Goal: Task Accomplishment & Management: Complete application form

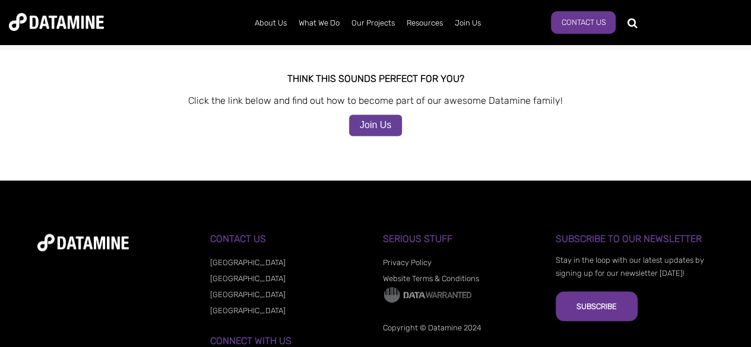
scroll to position [949, 0]
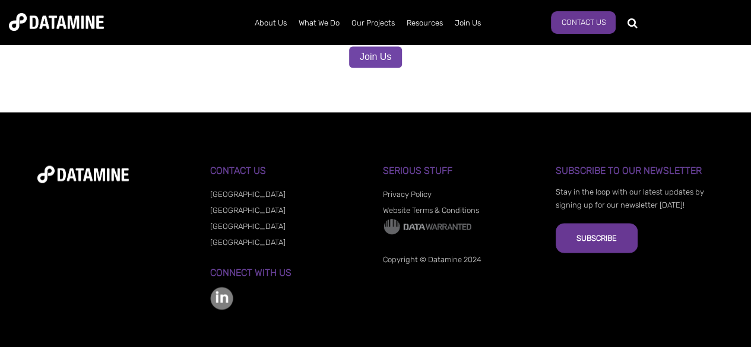
click at [389, 54] on link "Join Us" at bounding box center [375, 56] width 53 height 21
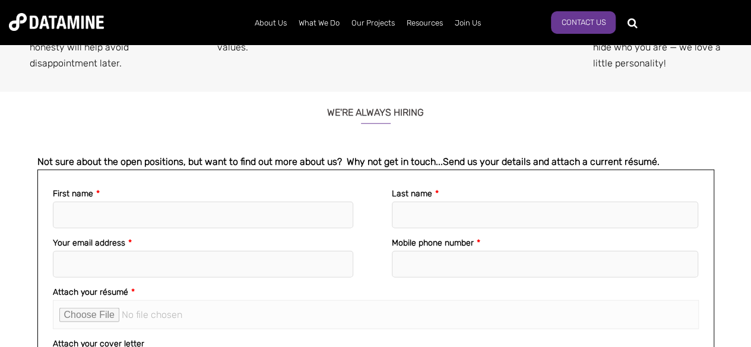
scroll to position [1532, 0]
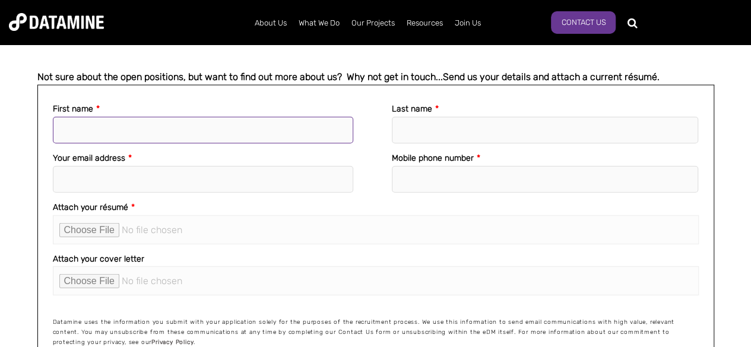
click at [140, 117] on input "First name *" at bounding box center [203, 130] width 301 height 27
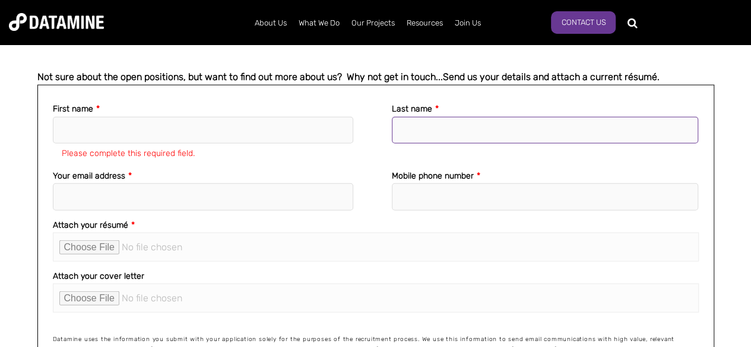
click at [448, 117] on input "Last name *" at bounding box center [545, 130] width 307 height 27
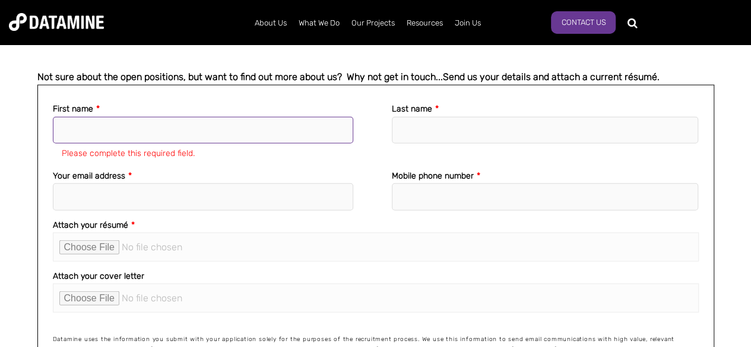
click at [80, 117] on input "First name *" at bounding box center [203, 130] width 301 height 27
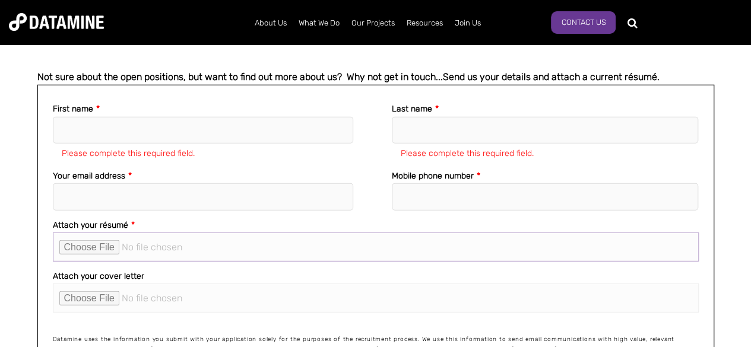
click at [104, 233] on input "Attach your résumé *" at bounding box center [376, 247] width 646 height 29
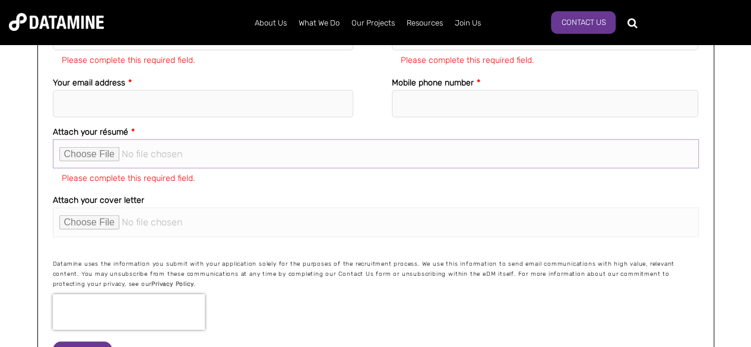
scroll to position [1651, 0]
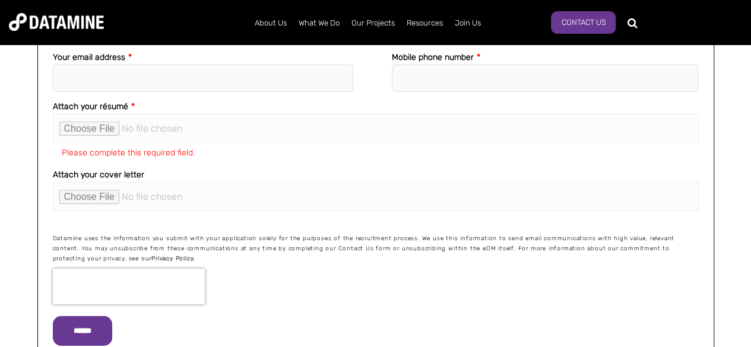
click at [198, 145] on fieldset "Attach your résumé * Please complete this required field." at bounding box center [376, 132] width 646 height 69
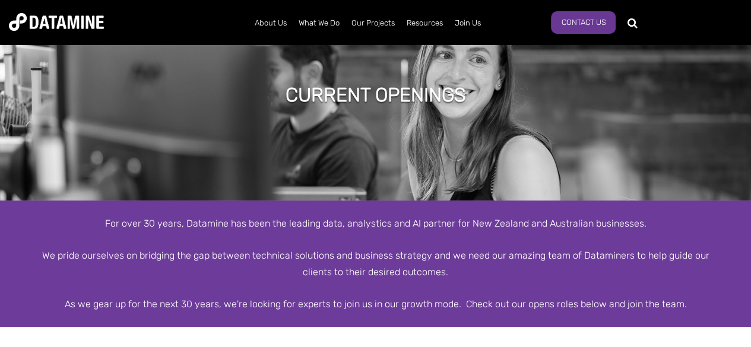
scroll to position [0, 0]
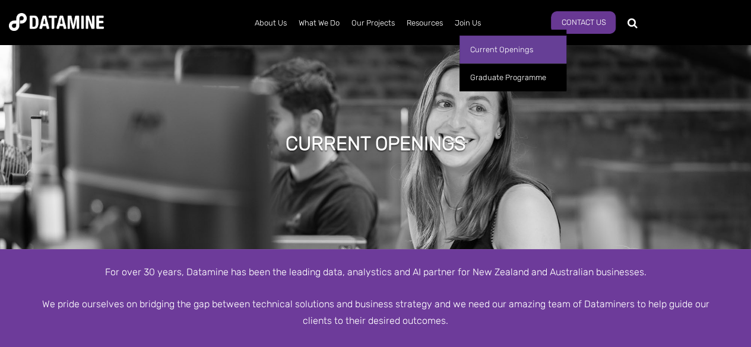
click at [509, 47] on link "Current Openings" at bounding box center [512, 50] width 107 height 28
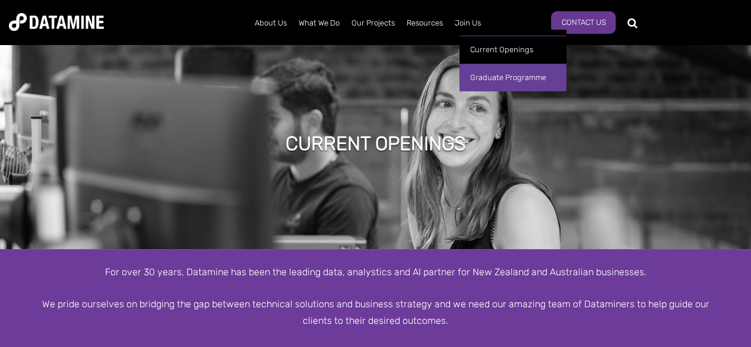
click at [491, 82] on link "Graduate Programme" at bounding box center [512, 77] width 107 height 28
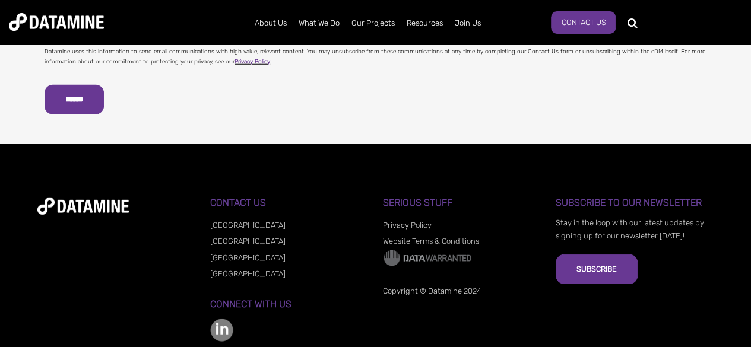
scroll to position [1568, 0]
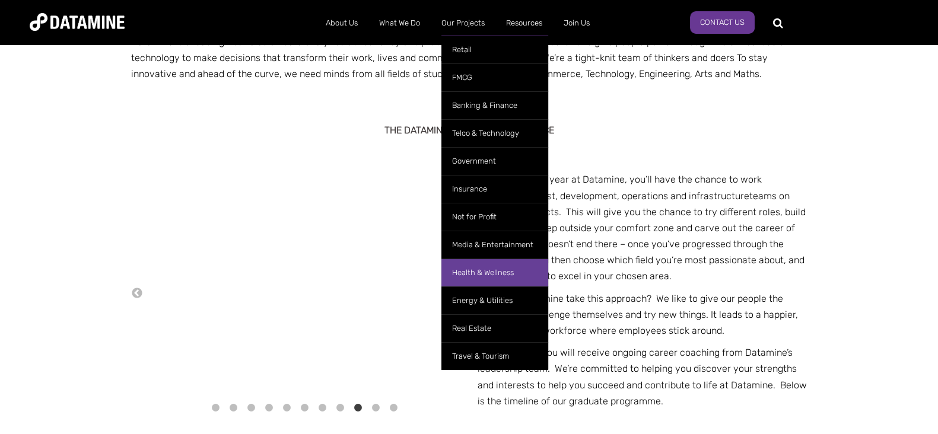
scroll to position [504, 0]
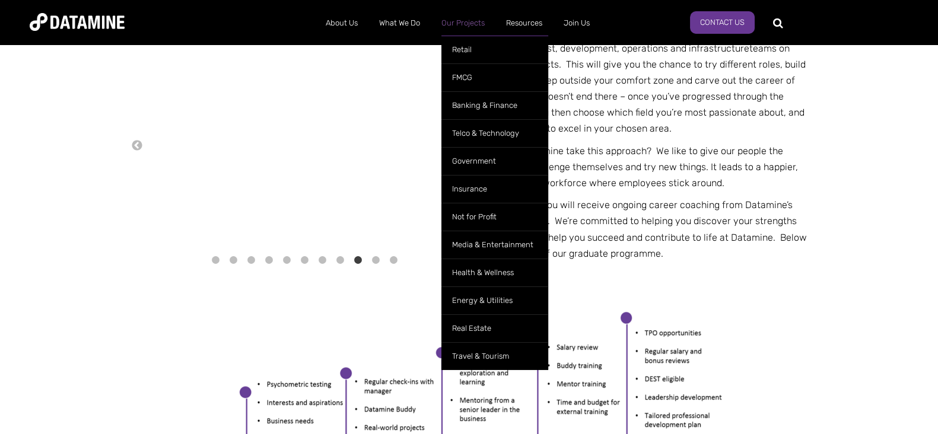
click at [458, 26] on link "Our Projects" at bounding box center [463, 23] width 65 height 31
click at [466, 20] on link "Our Projects" at bounding box center [463, 23] width 65 height 31
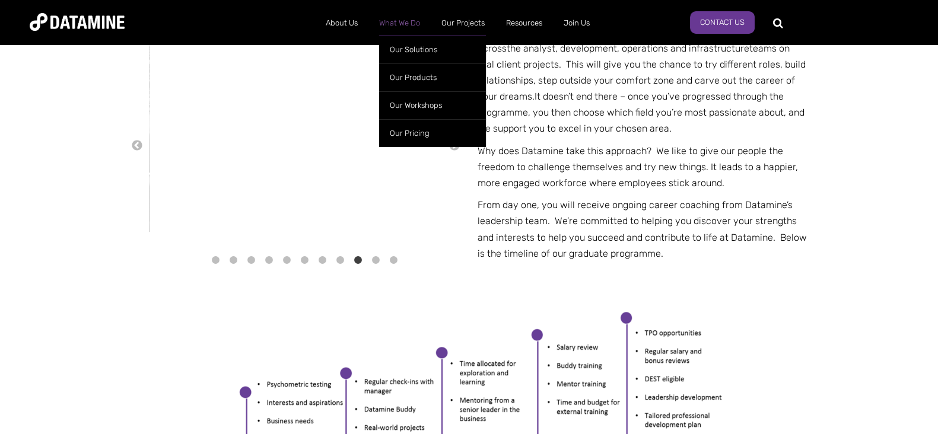
click at [409, 18] on link "What We Do" at bounding box center [400, 23] width 62 height 31
